Goal: Transaction & Acquisition: Purchase product/service

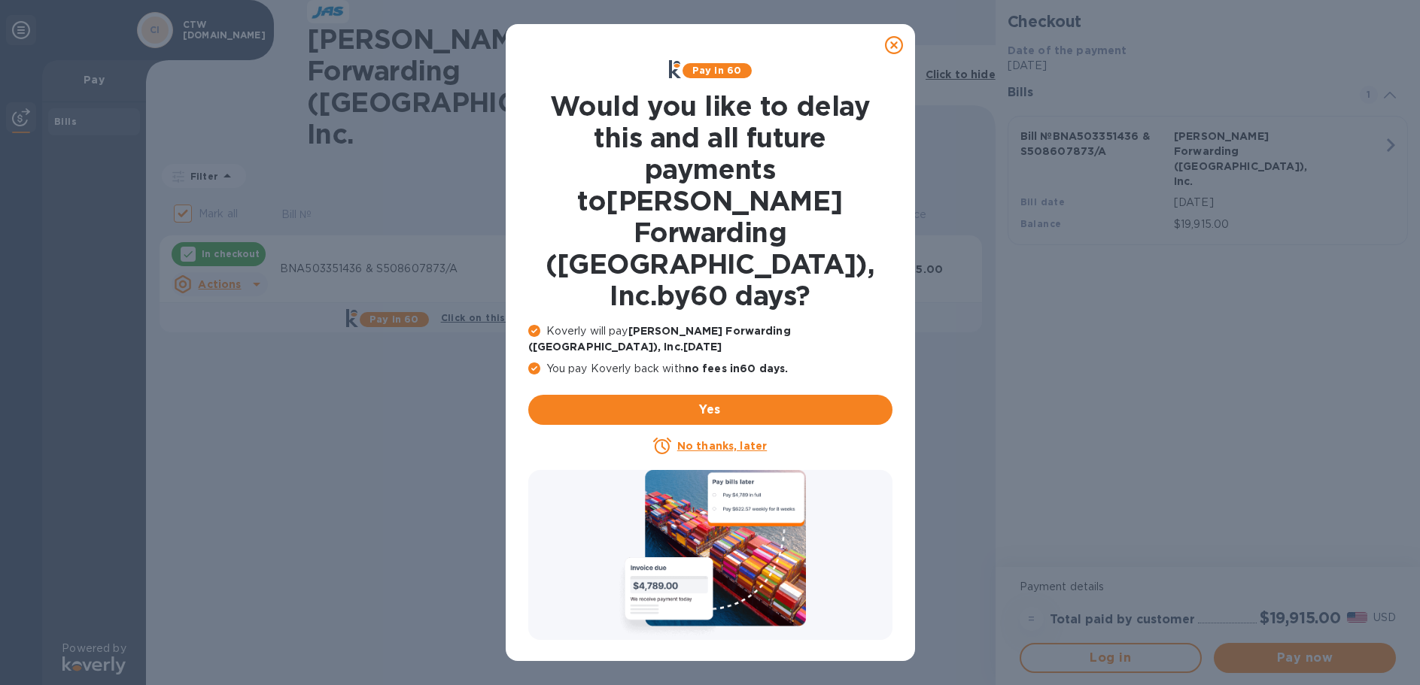
click at [692, 440] on u "No thanks, later" at bounding box center [722, 446] width 90 height 12
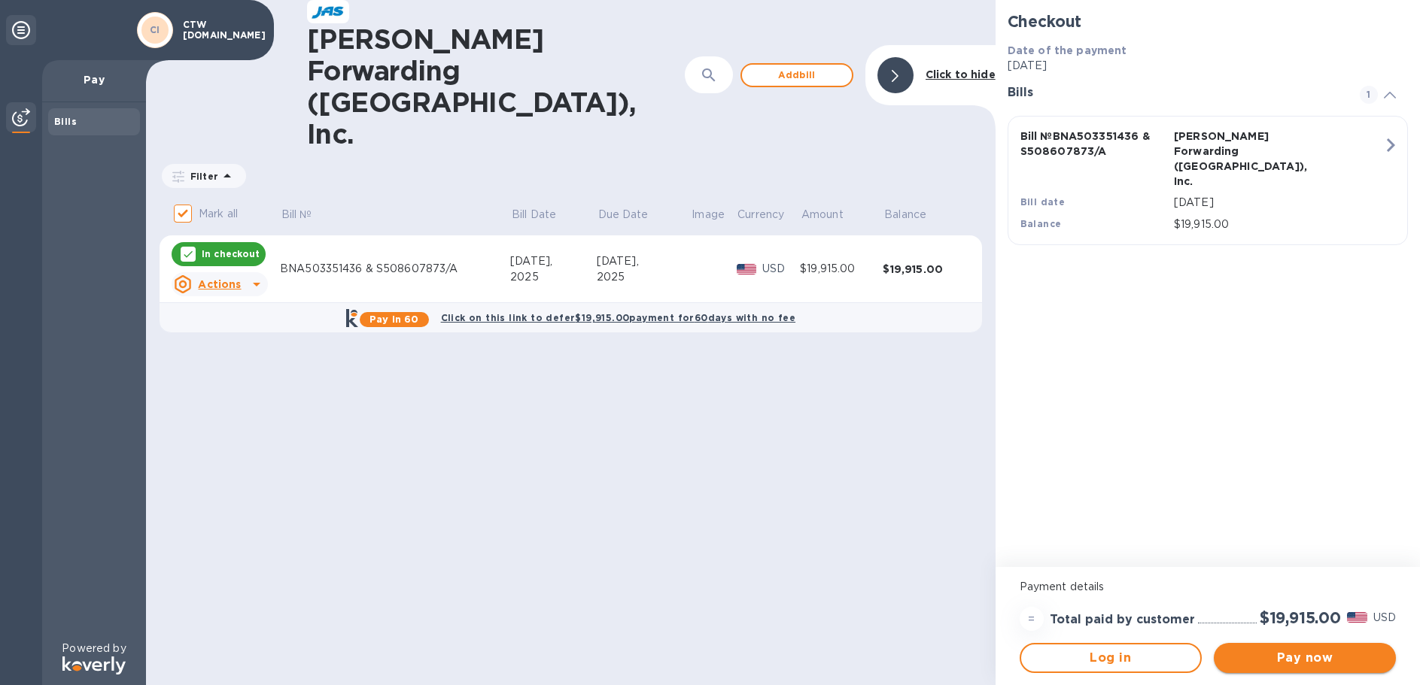
click at [1322, 651] on span "Pay now" at bounding box center [1305, 658] width 158 height 18
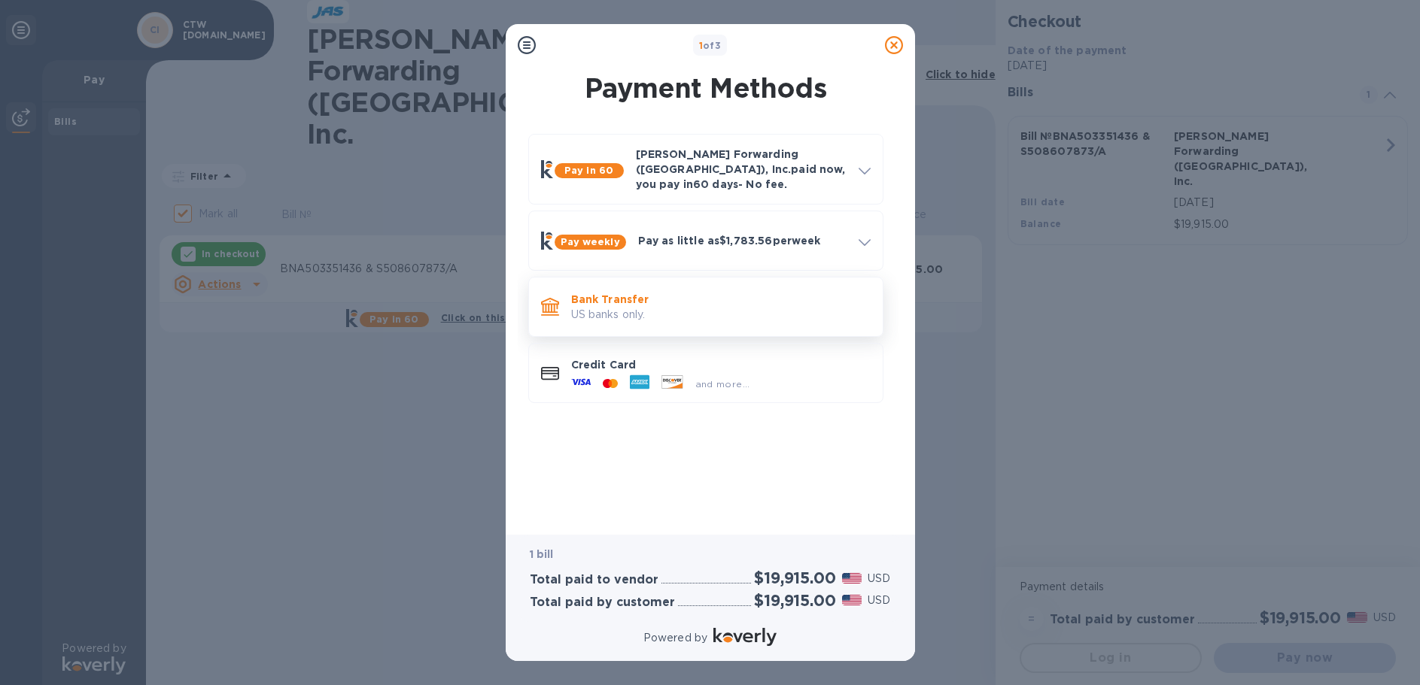
click at [637, 307] on p "US banks only." at bounding box center [720, 315] width 299 height 16
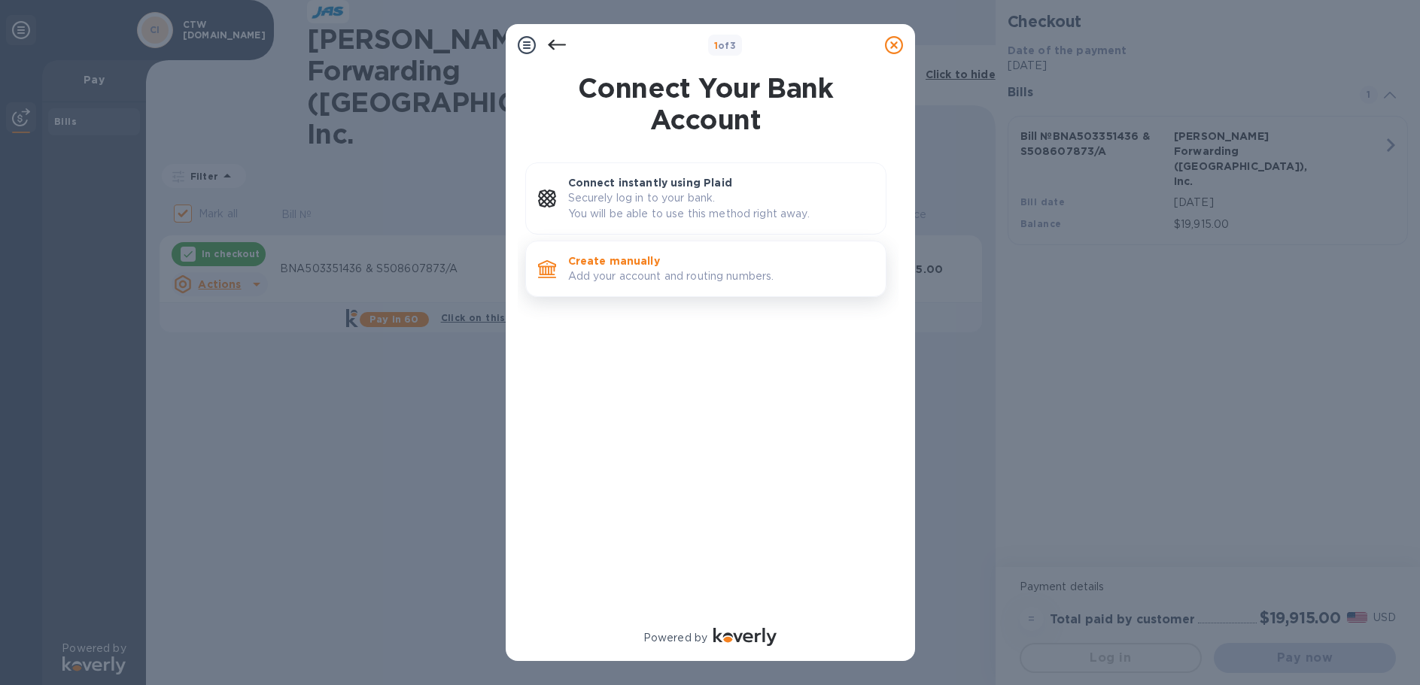
click at [637, 272] on p "Add your account and routing numbers." at bounding box center [721, 277] width 306 height 16
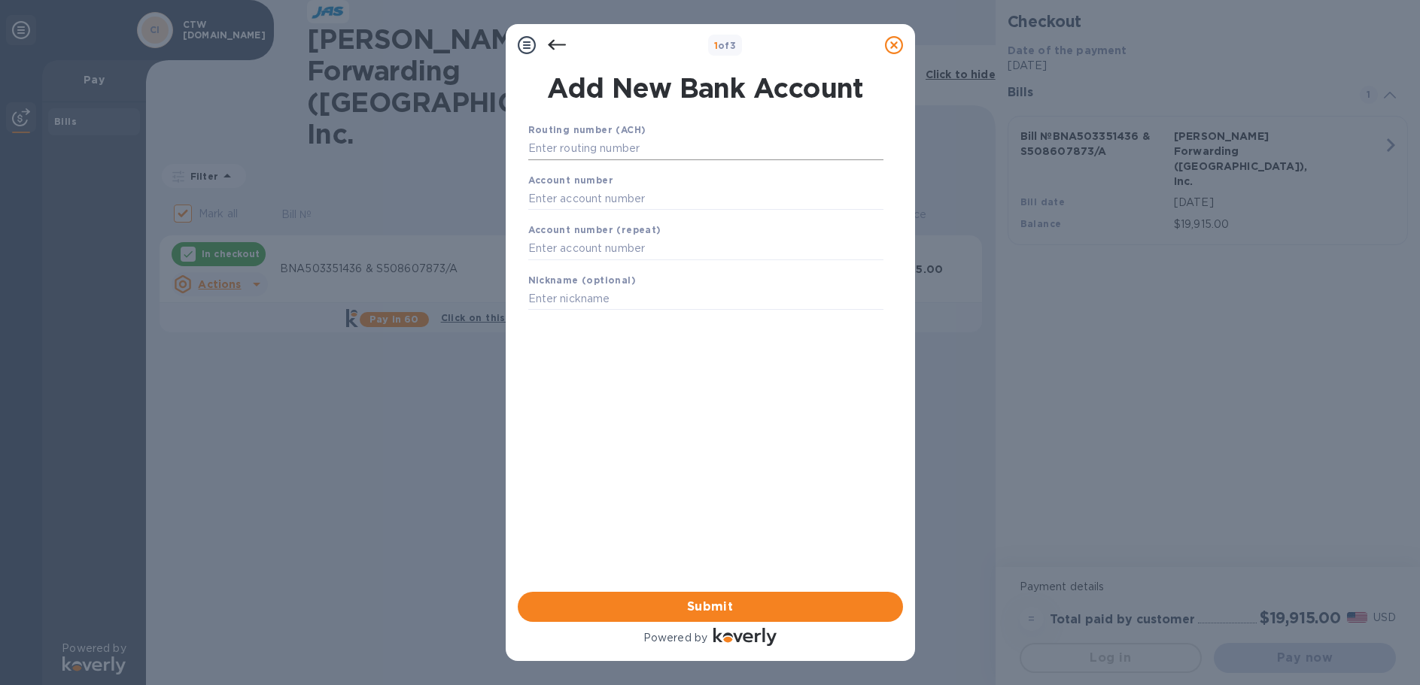
click at [564, 147] on input "text" at bounding box center [705, 149] width 355 height 23
type input "064008637"
type input "16176312"
click at [540, 260] on input "text" at bounding box center [705, 268] width 355 height 23
type input "16176312"
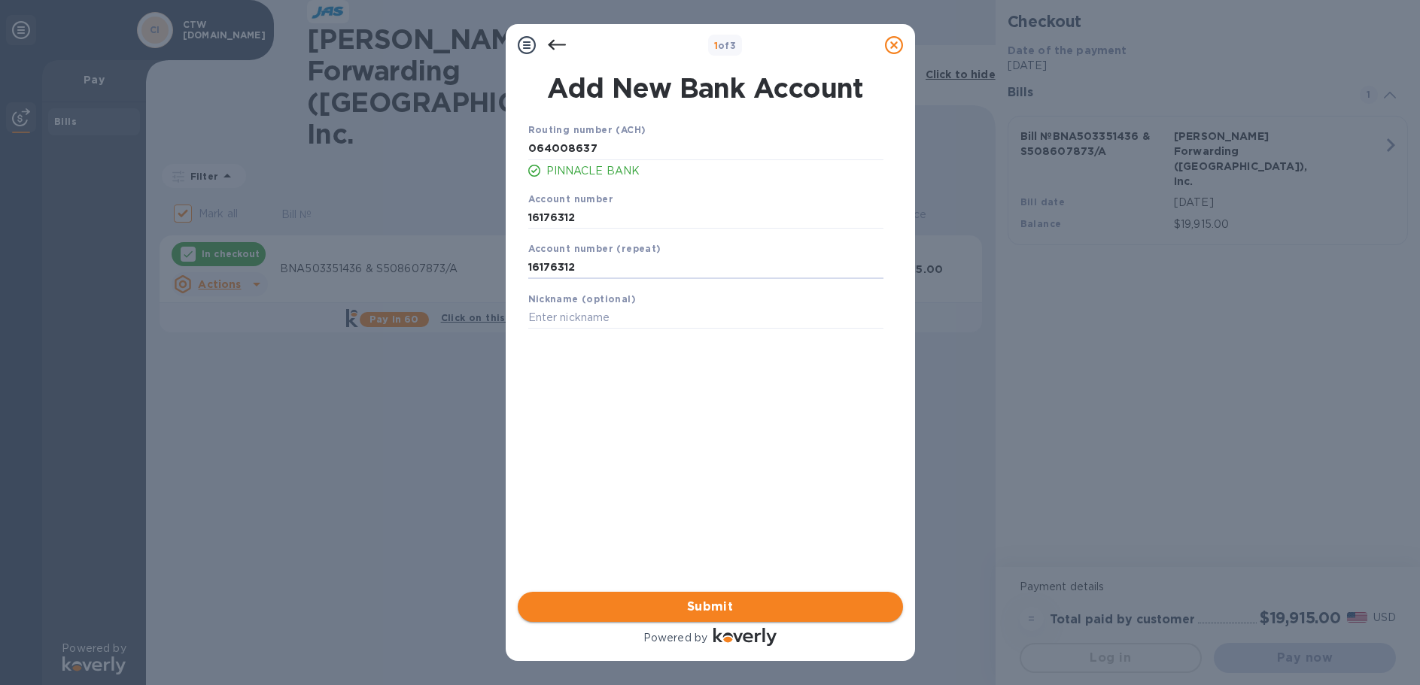
click at [719, 609] on span "Submit" at bounding box center [710, 607] width 361 height 18
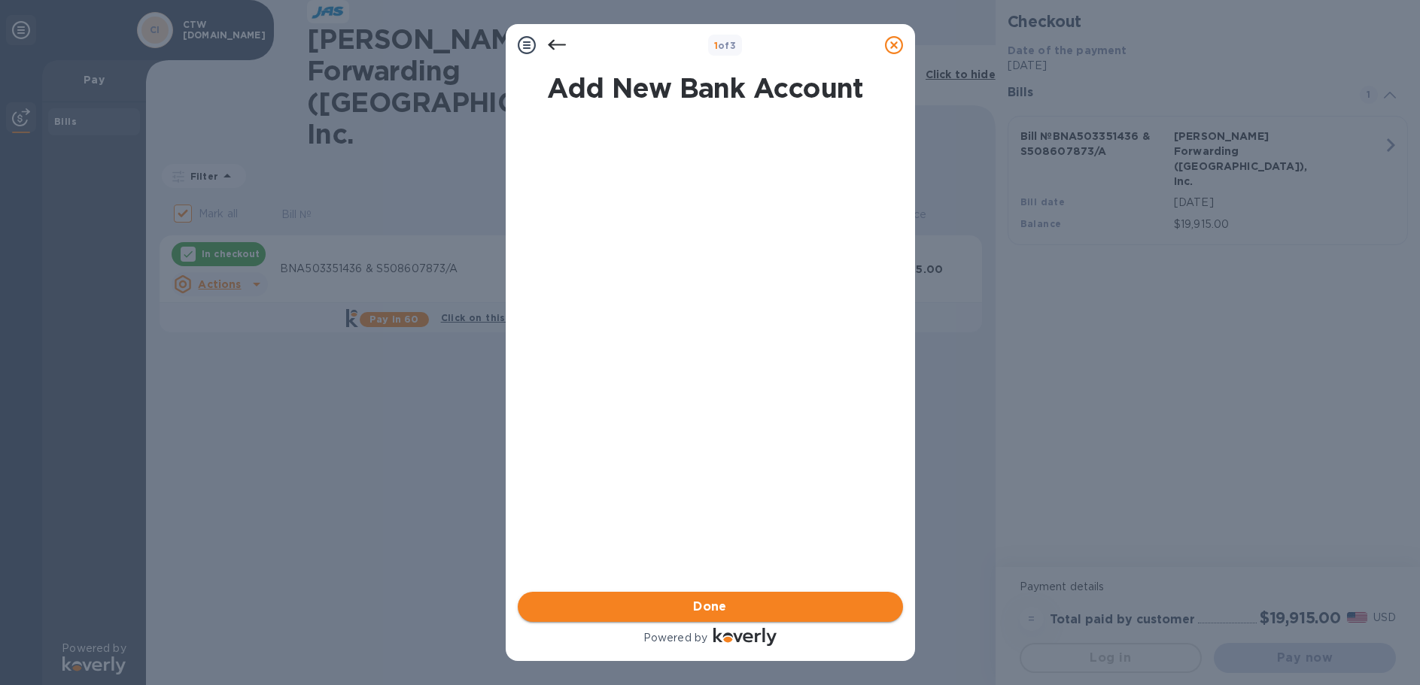
click at [711, 600] on span "Done" at bounding box center [710, 607] width 34 height 18
